Goal: Information Seeking & Learning: Understand process/instructions

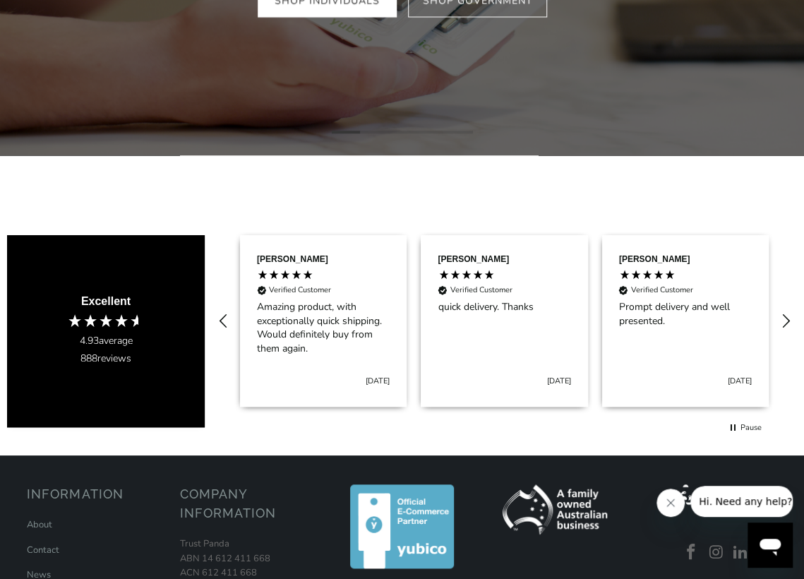
scroll to position [521, 0]
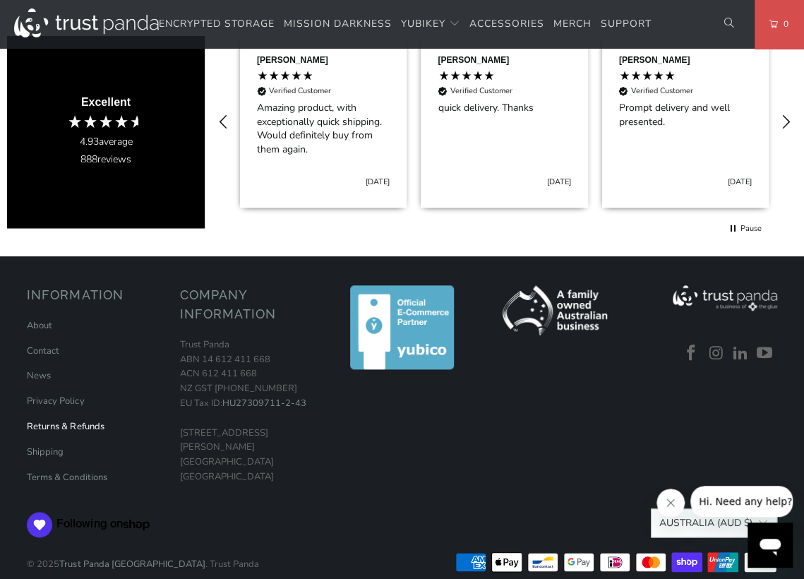
click at [80, 420] on link "Returns & Refunds" at bounding box center [65, 426] width 77 height 13
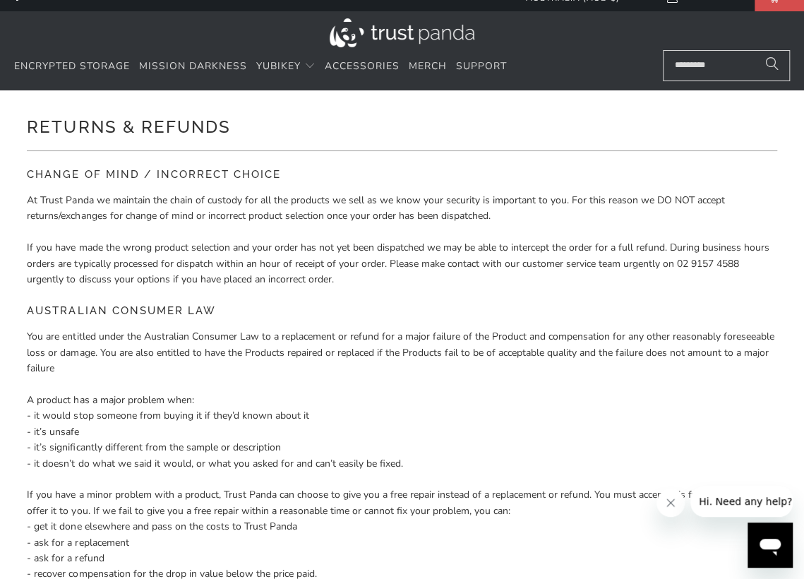
scroll to position [16, 0]
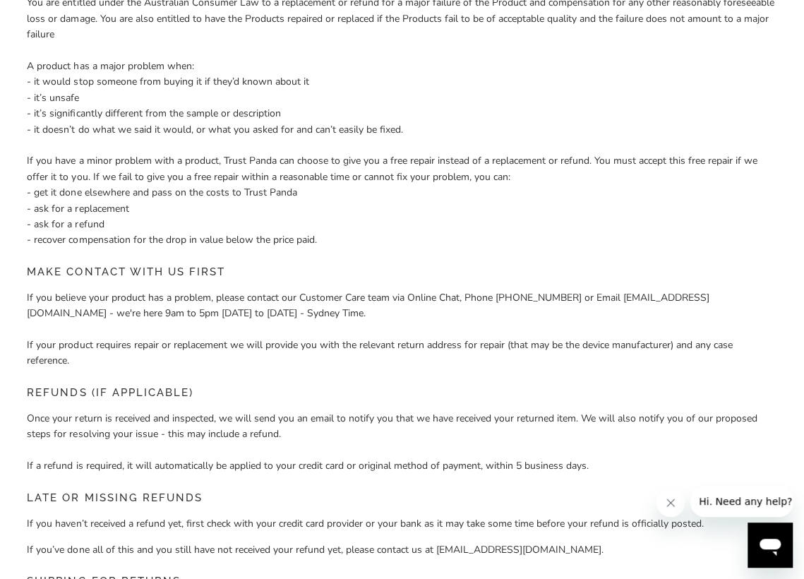
click at [304, 344] on p "If you believe your product has a problem, please contact our Customer Care tea…" at bounding box center [402, 329] width 750 height 79
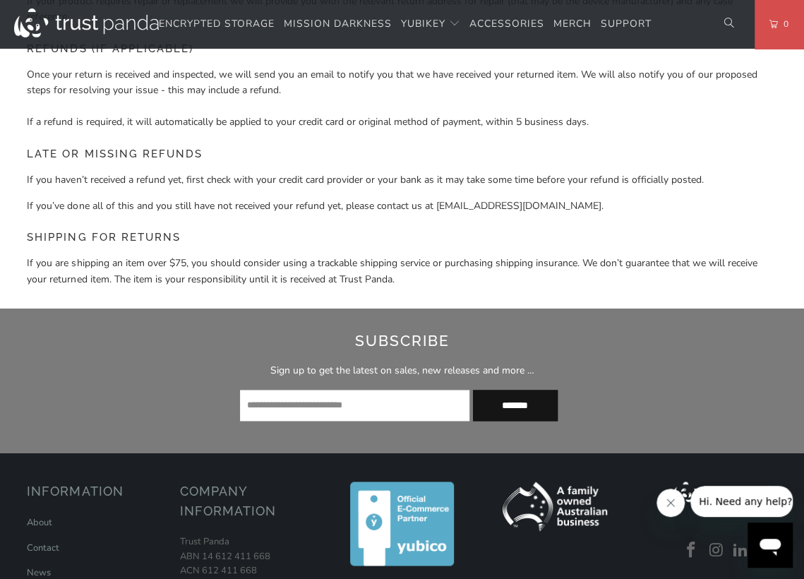
scroll to position [696, 0]
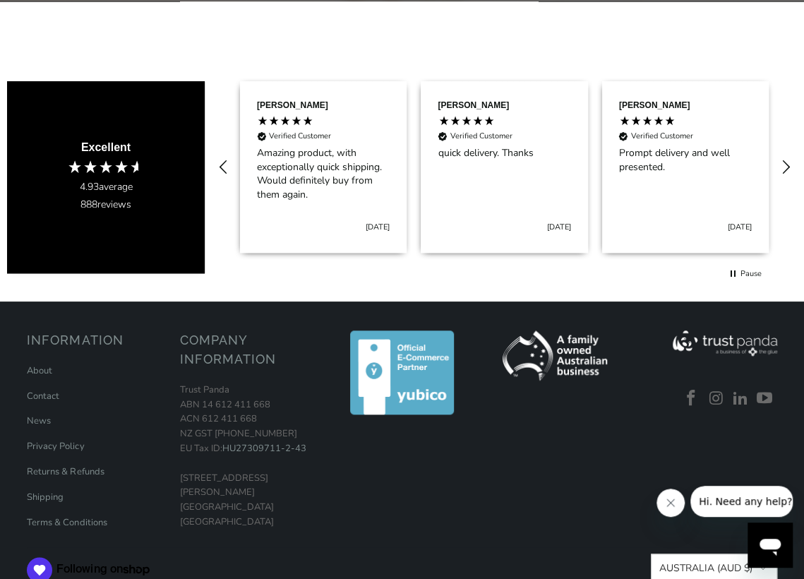
scroll to position [521, 0]
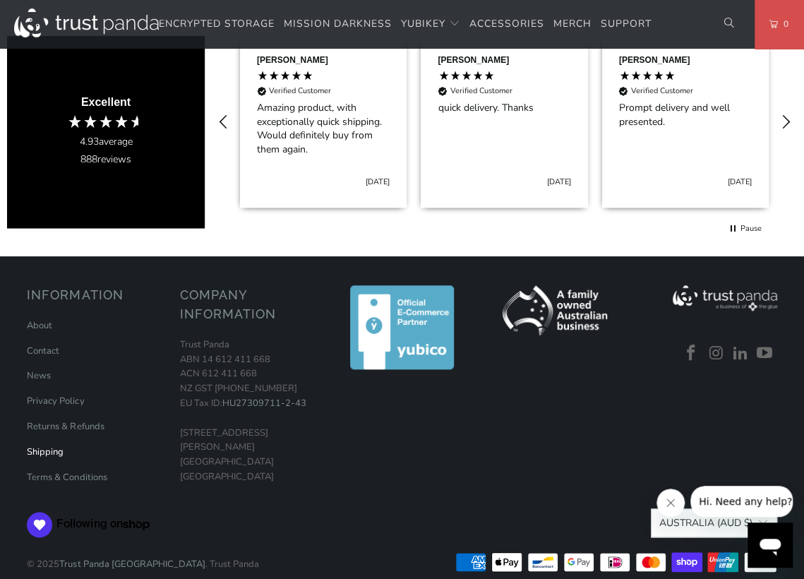
click at [52, 446] on link "Shipping" at bounding box center [45, 452] width 37 height 13
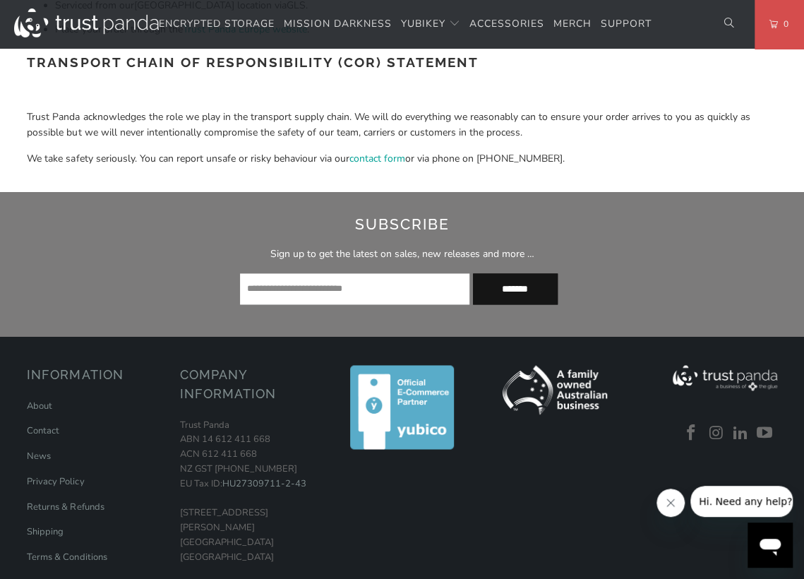
scroll to position [802, 0]
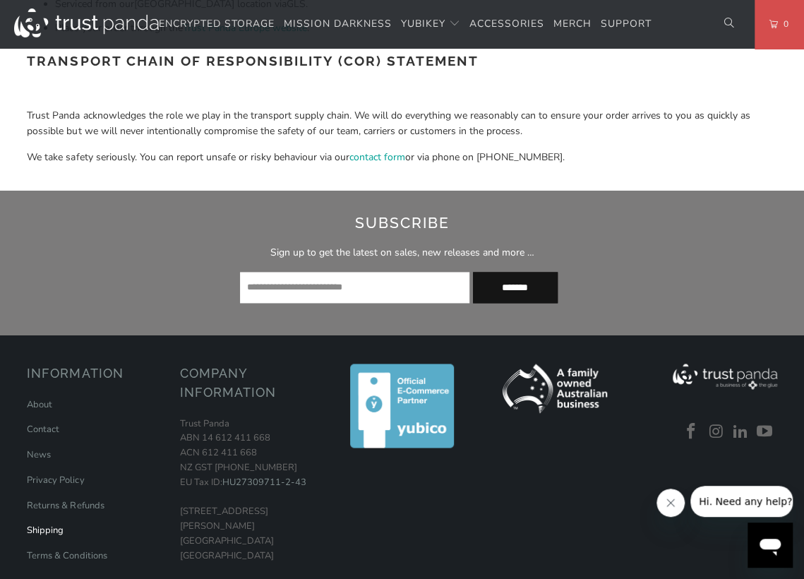
click at [47, 523] on link "Shipping" at bounding box center [45, 529] width 37 height 13
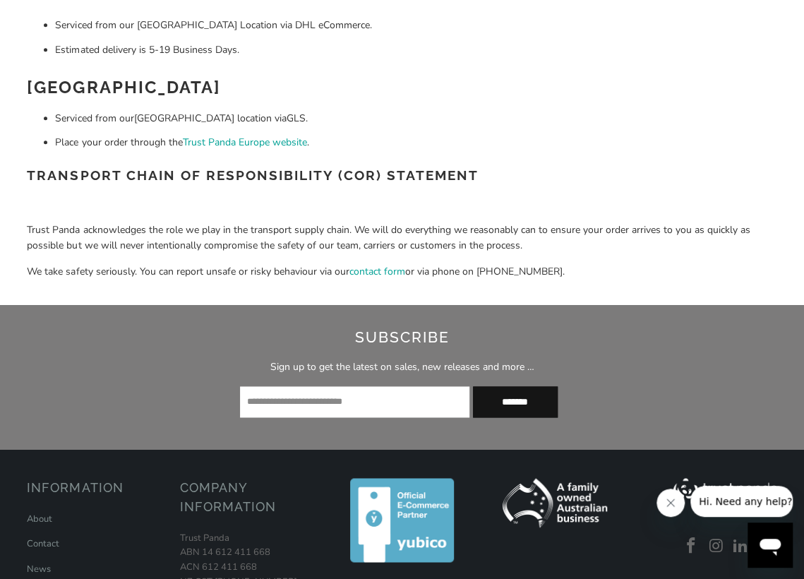
scroll to position [880, 0]
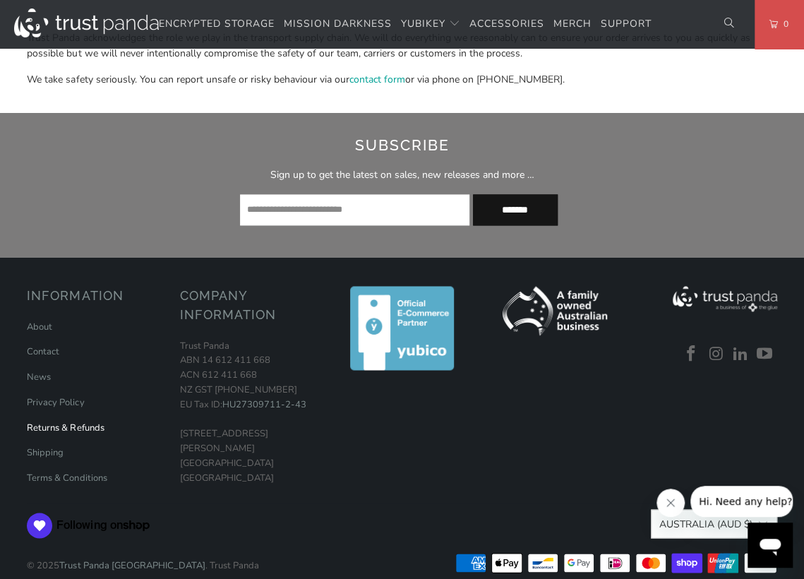
click at [63, 421] on link "Returns & Refunds" at bounding box center [65, 427] width 77 height 13
